Goal: Navigation & Orientation: Find specific page/section

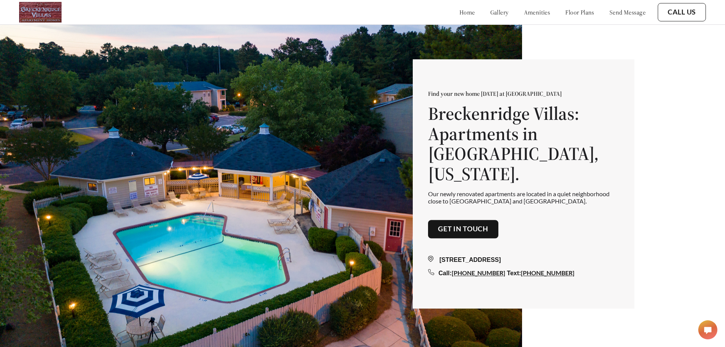
click at [572, 12] on link "floor plans" at bounding box center [579, 12] width 29 height 8
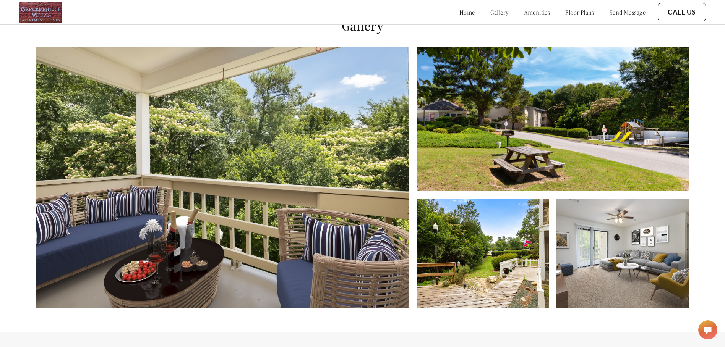
scroll to position [348, 0]
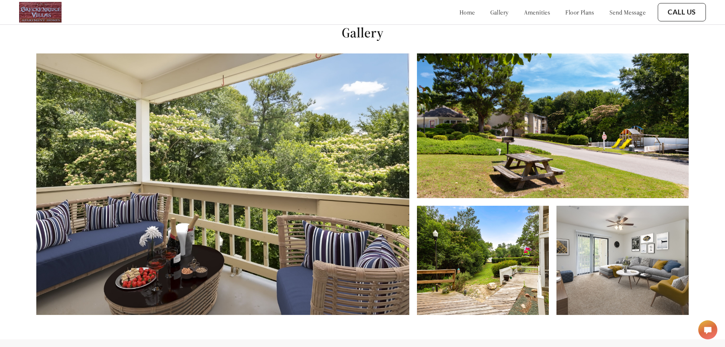
click at [490, 10] on link "gallery" at bounding box center [499, 12] width 18 height 8
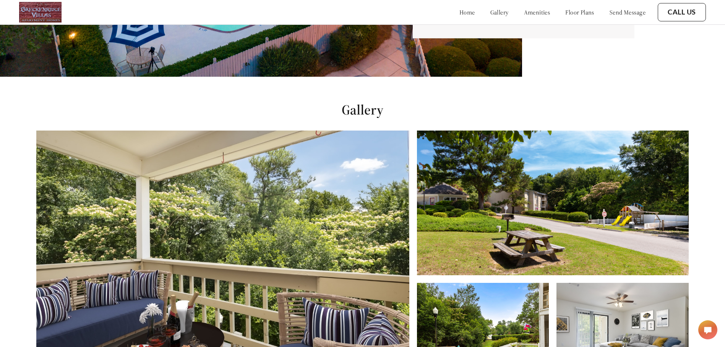
scroll to position [229, 0]
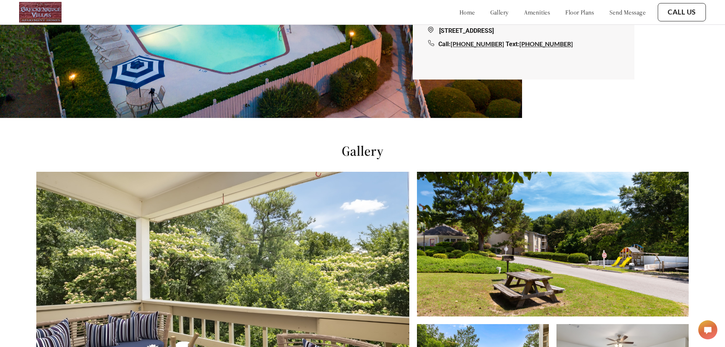
click at [527, 13] on link "amenities" at bounding box center [537, 12] width 26 height 8
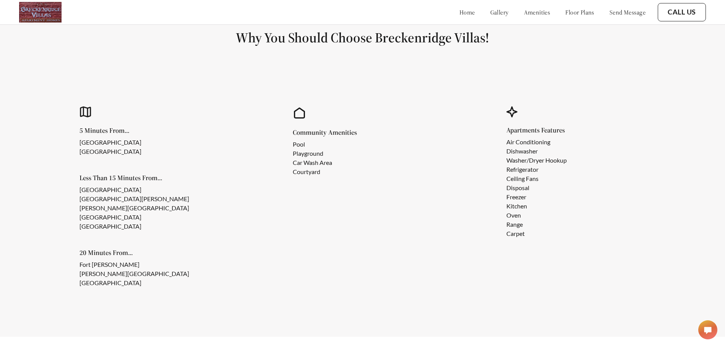
scroll to position [693, 0]
click at [565, 12] on link "floor plans" at bounding box center [579, 12] width 29 height 8
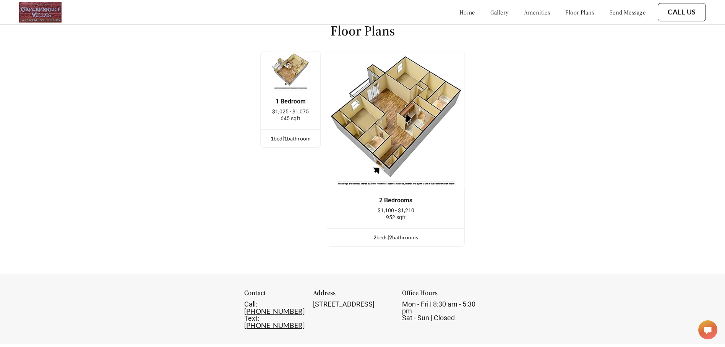
scroll to position [1035, 0]
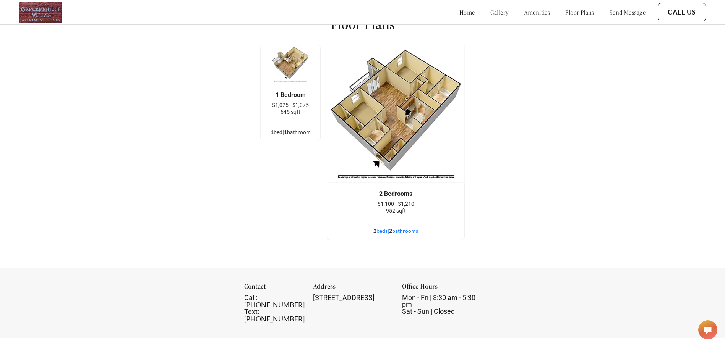
click at [381, 235] on div "2 bed s | 2 bathroom s" at bounding box center [395, 231] width 137 height 8
click at [382, 235] on div "2 bed s | 2 bathroom s" at bounding box center [395, 231] width 137 height 8
drag, startPoint x: 382, startPoint y: 237, endPoint x: 493, endPoint y: 197, distance: 117.8
click at [493, 197] on div "Floor Plans 1 Bedroom $1,025 - $1,075 645 sqft 1 bed | 1 bathroom 2 Bedrooms $1…" at bounding box center [362, 131] width 725 height 274
